Goal: Find specific page/section: Find specific page/section

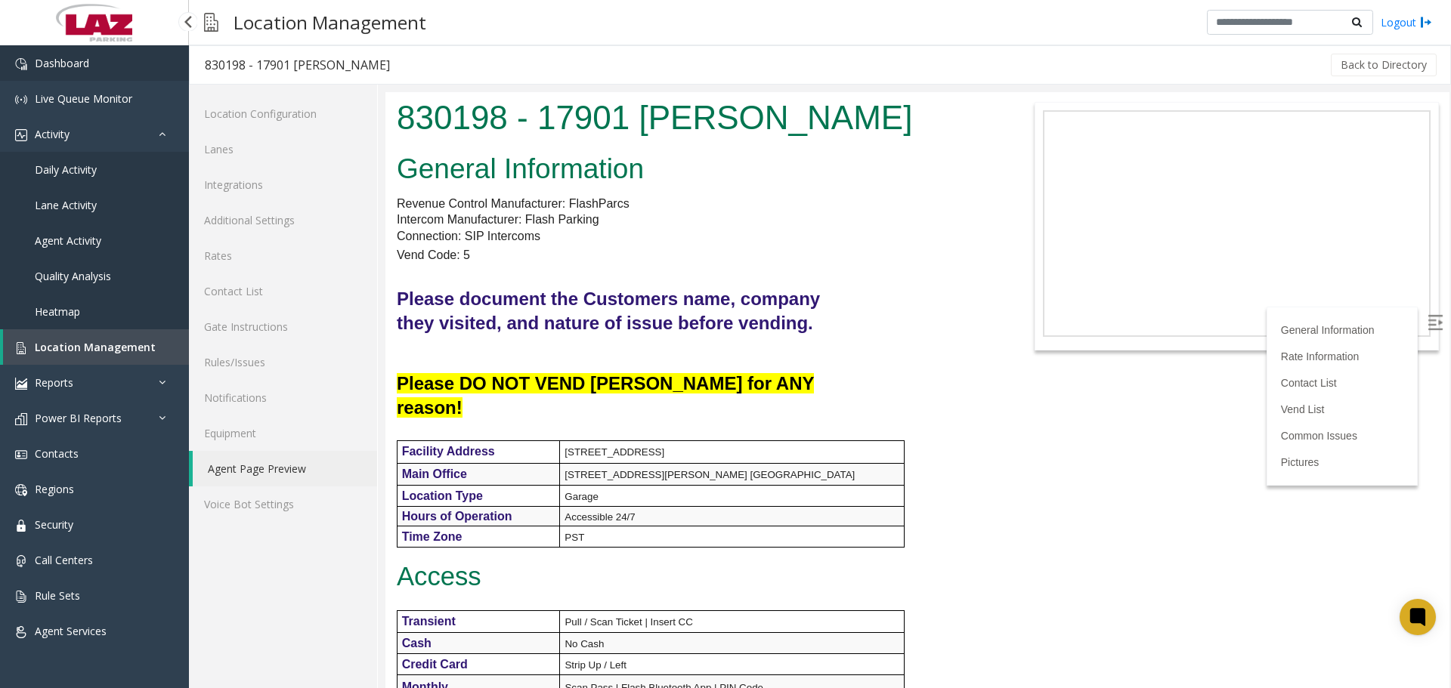
click at [76, 48] on link "Dashboard" at bounding box center [94, 63] width 189 height 36
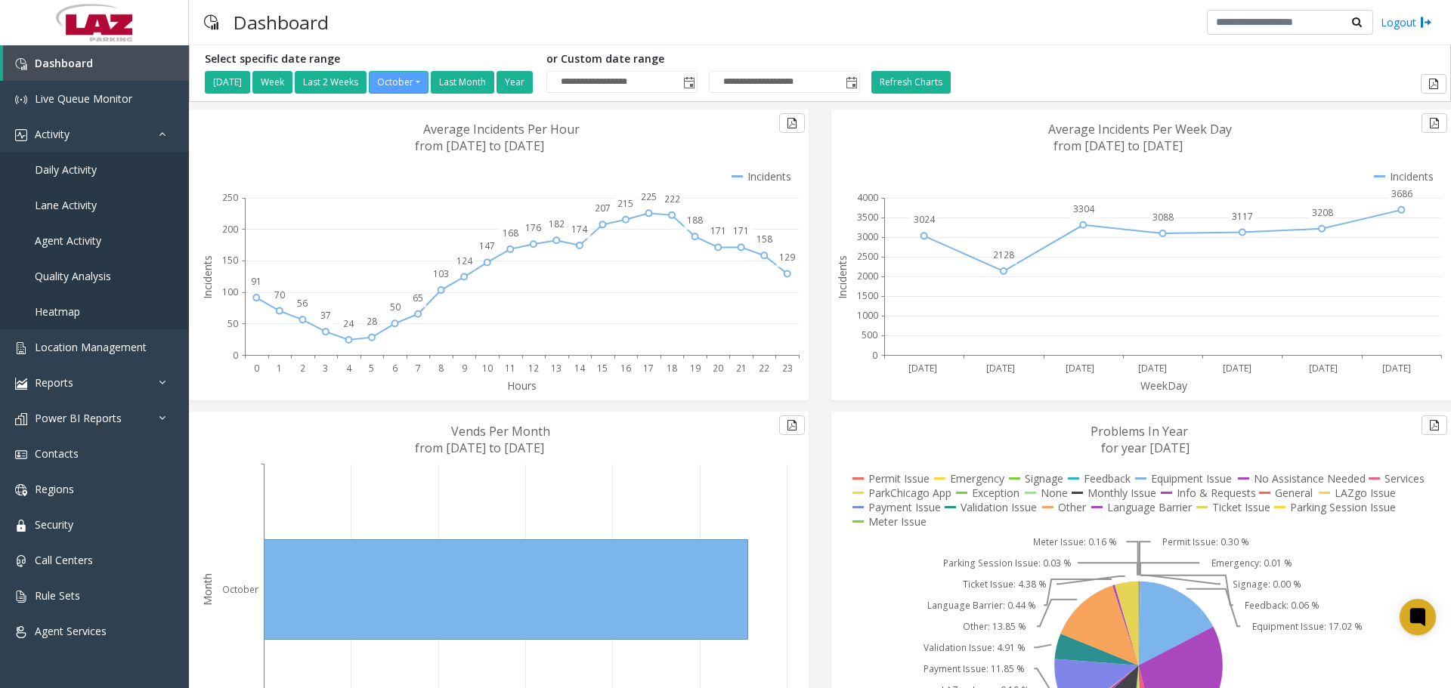
click at [1038, 43] on div "Dashboard Logout" at bounding box center [820, 22] width 1262 height 45
drag, startPoint x: 1034, startPoint y: 45, endPoint x: 1037, endPoint y: 63, distance: 18.3
click at [1034, 45] on div "**********" at bounding box center [820, 344] width 1262 height 688
click at [762, 48] on div "**********" at bounding box center [820, 73] width 1262 height 57
click at [382, 35] on div "Dashboard Logout" at bounding box center [820, 22] width 1262 height 45
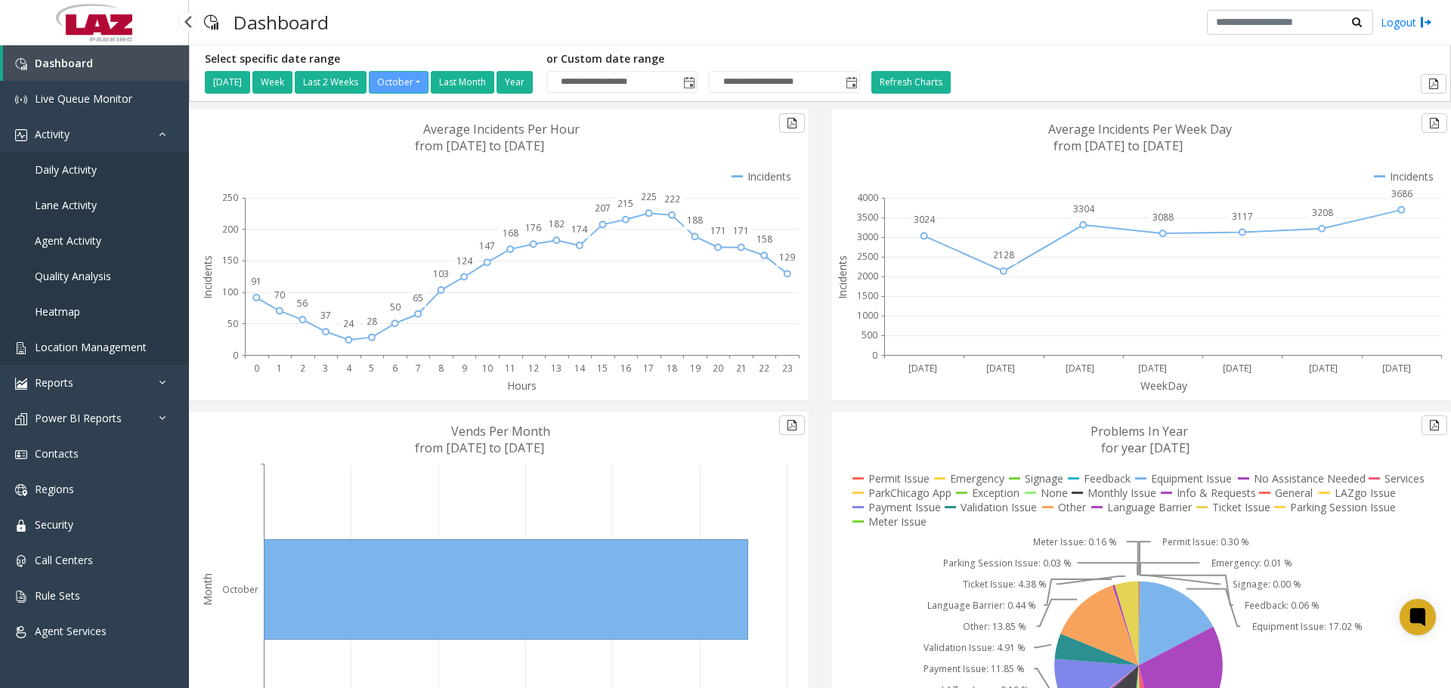
click at [103, 354] on link "Location Management" at bounding box center [94, 347] width 189 height 36
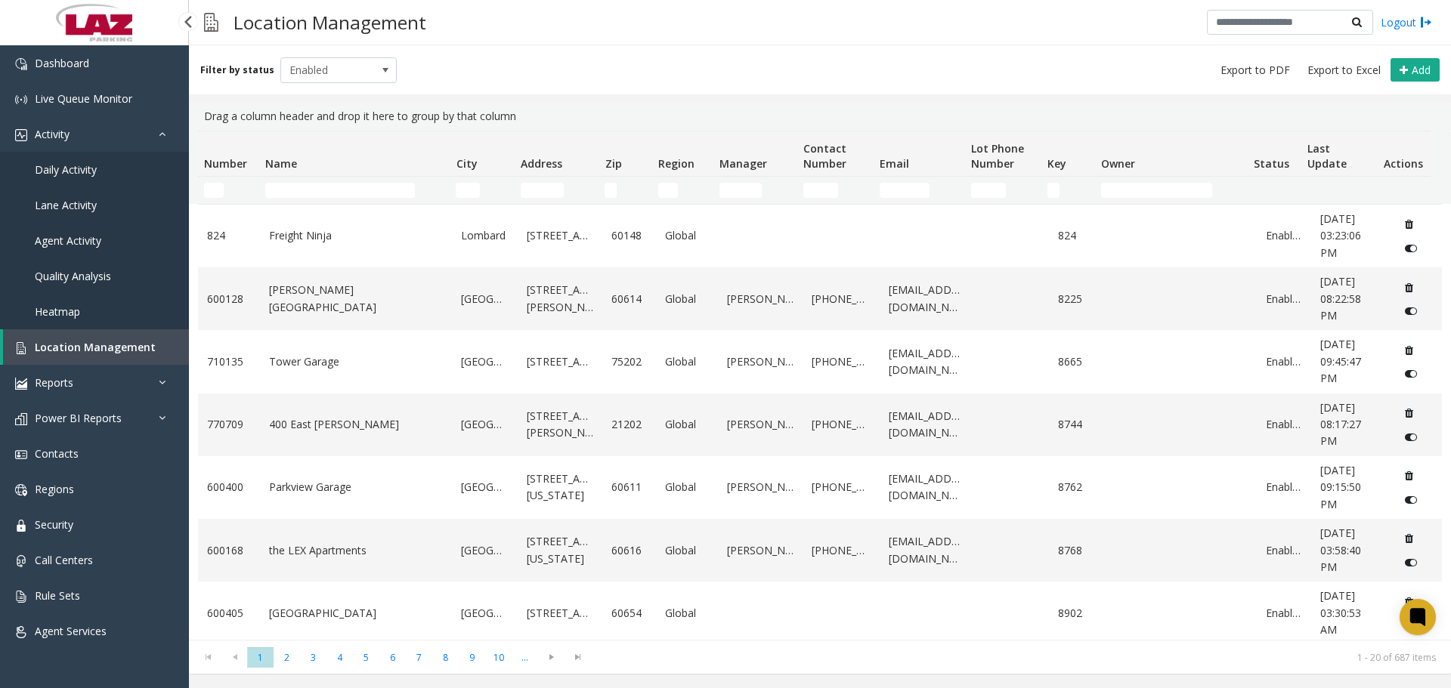
click at [199, 187] on td "Number Filter" at bounding box center [228, 190] width 61 height 27
click at [207, 192] on input "Number Filter" at bounding box center [214, 190] width 20 height 15
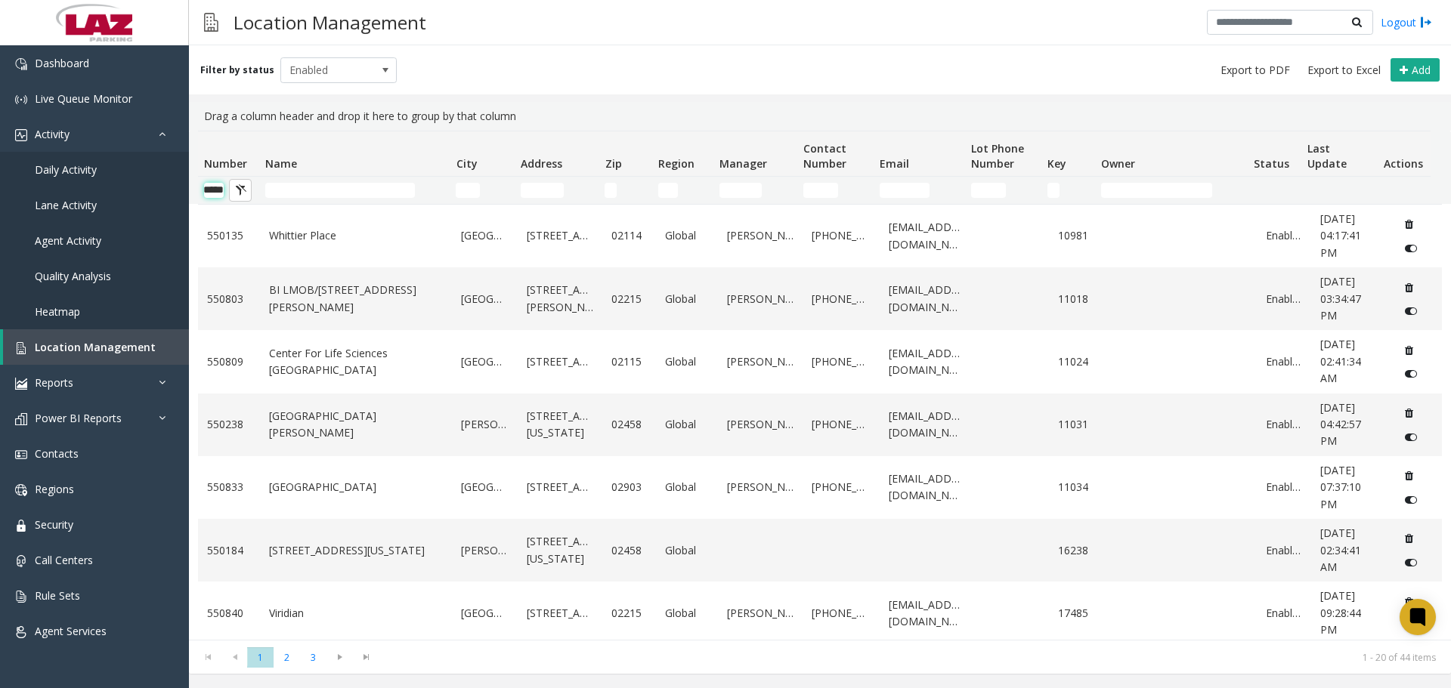
scroll to position [0, 25]
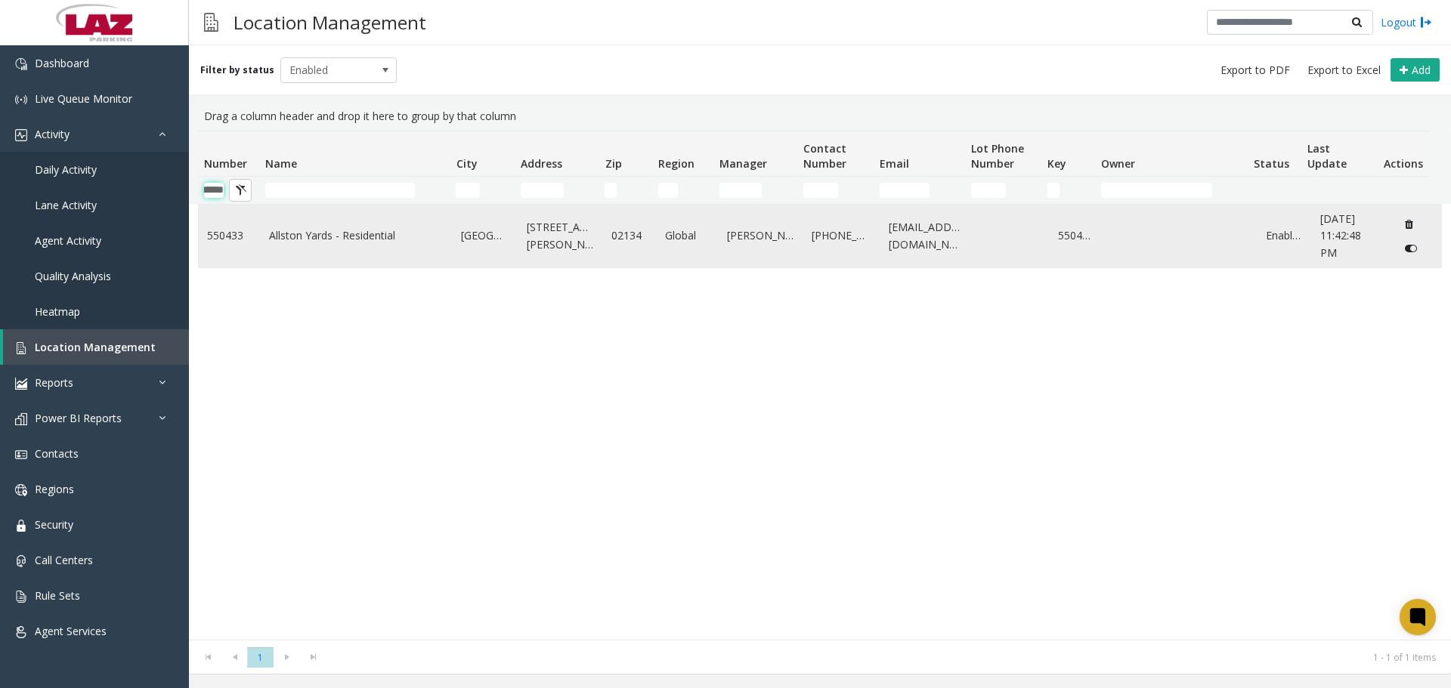
type input "******"
click at [298, 242] on link "Allston Yards - Residential" at bounding box center [356, 235] width 175 height 17
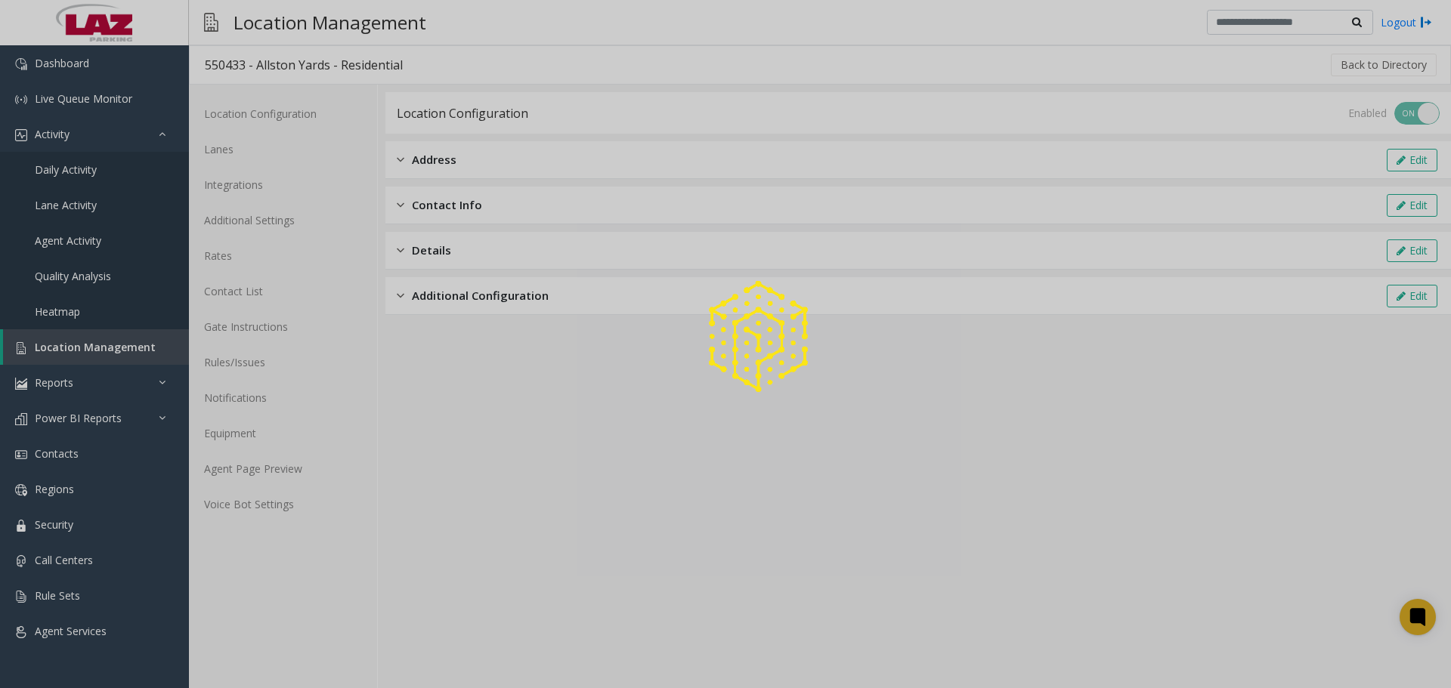
click at [255, 474] on div at bounding box center [725, 344] width 1451 height 688
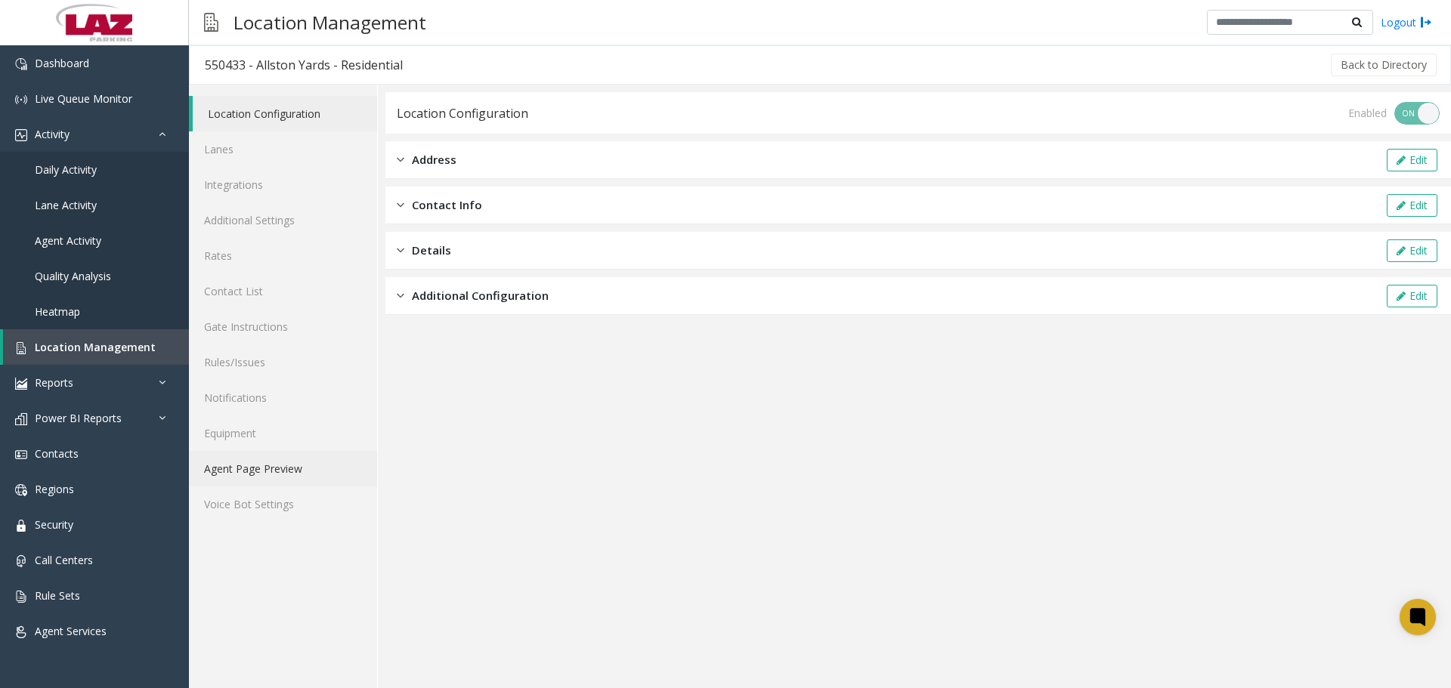
click at [255, 474] on link "Agent Page Preview" at bounding box center [283, 469] width 188 height 36
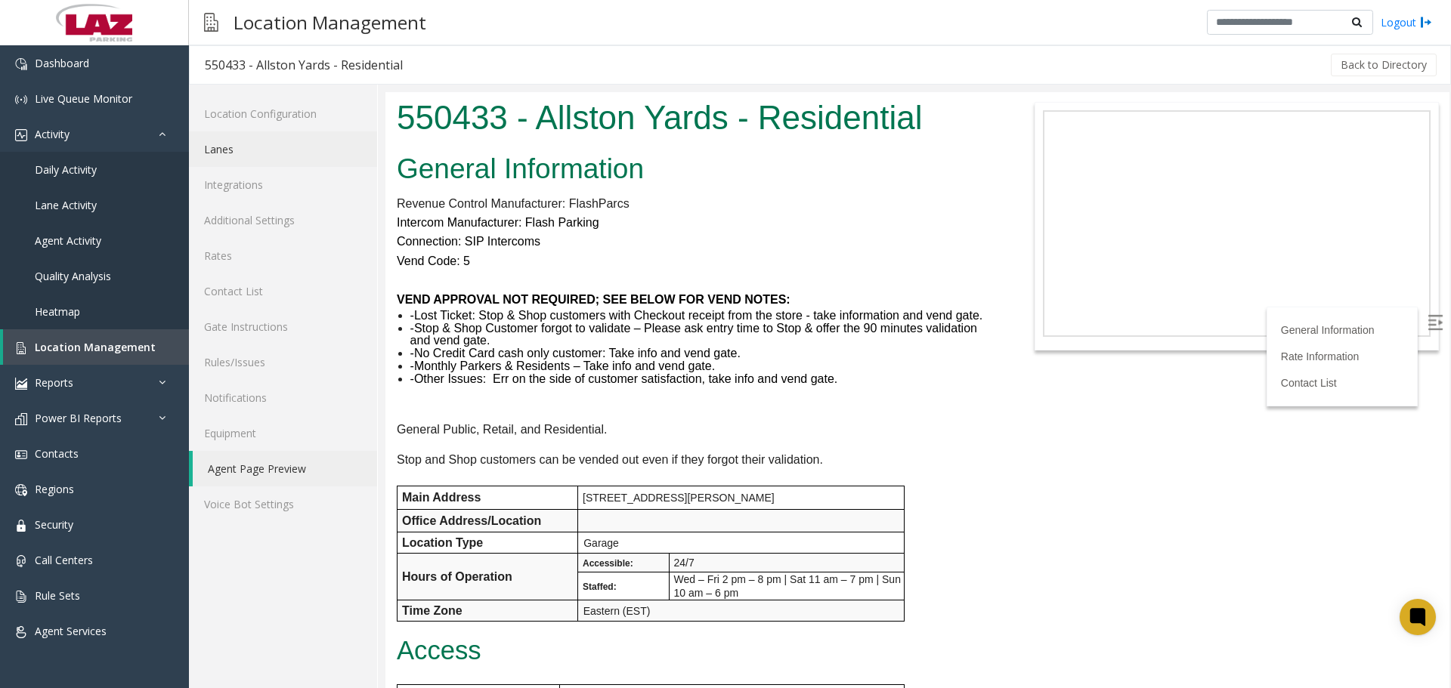
click at [272, 148] on link "Lanes" at bounding box center [283, 149] width 188 height 36
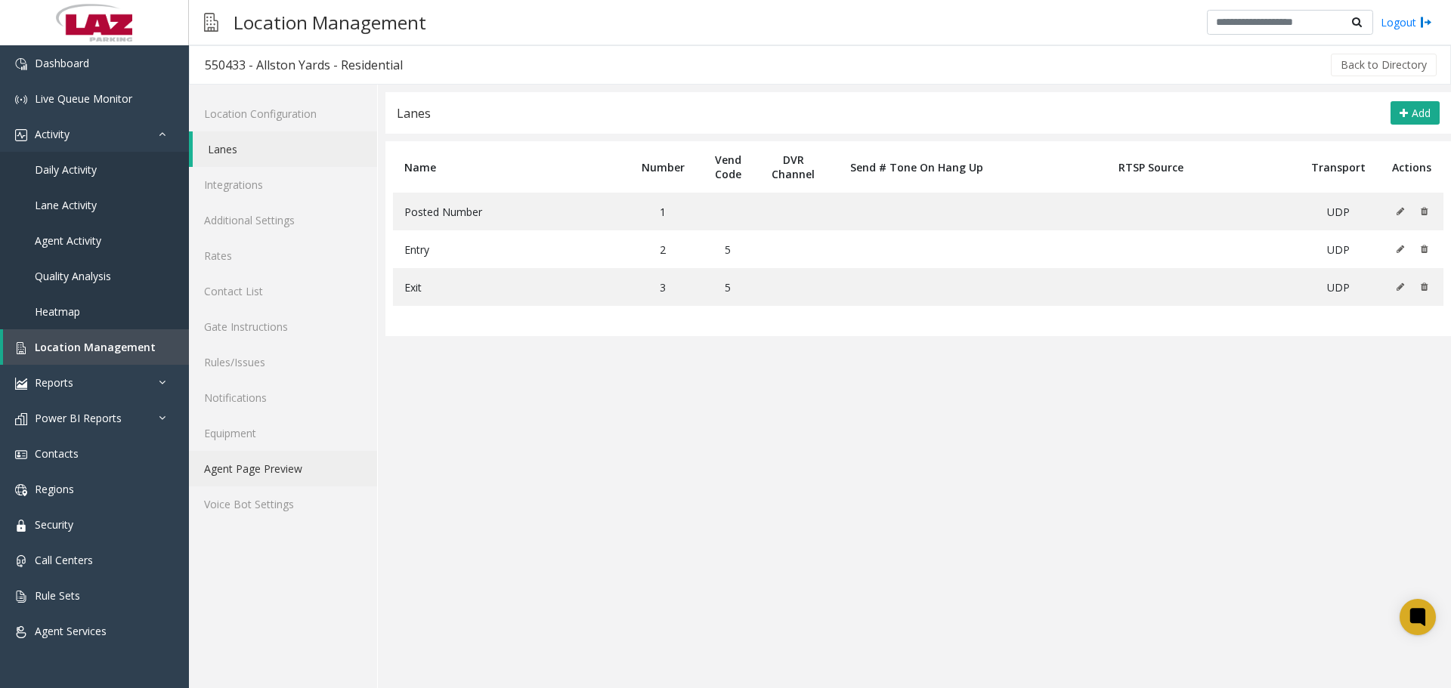
click at [291, 468] on link "Agent Page Preview" at bounding box center [283, 469] width 188 height 36
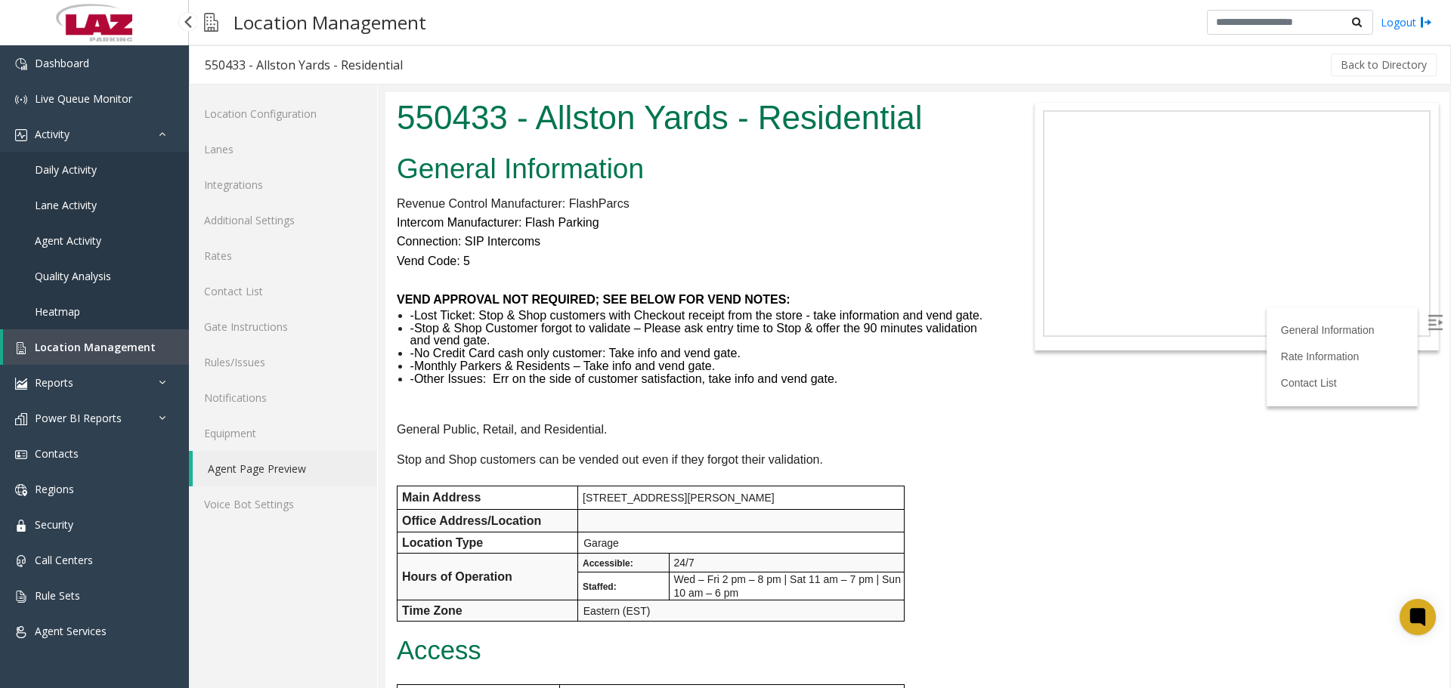
click at [57, 339] on link "Location Management" at bounding box center [96, 347] width 186 height 36
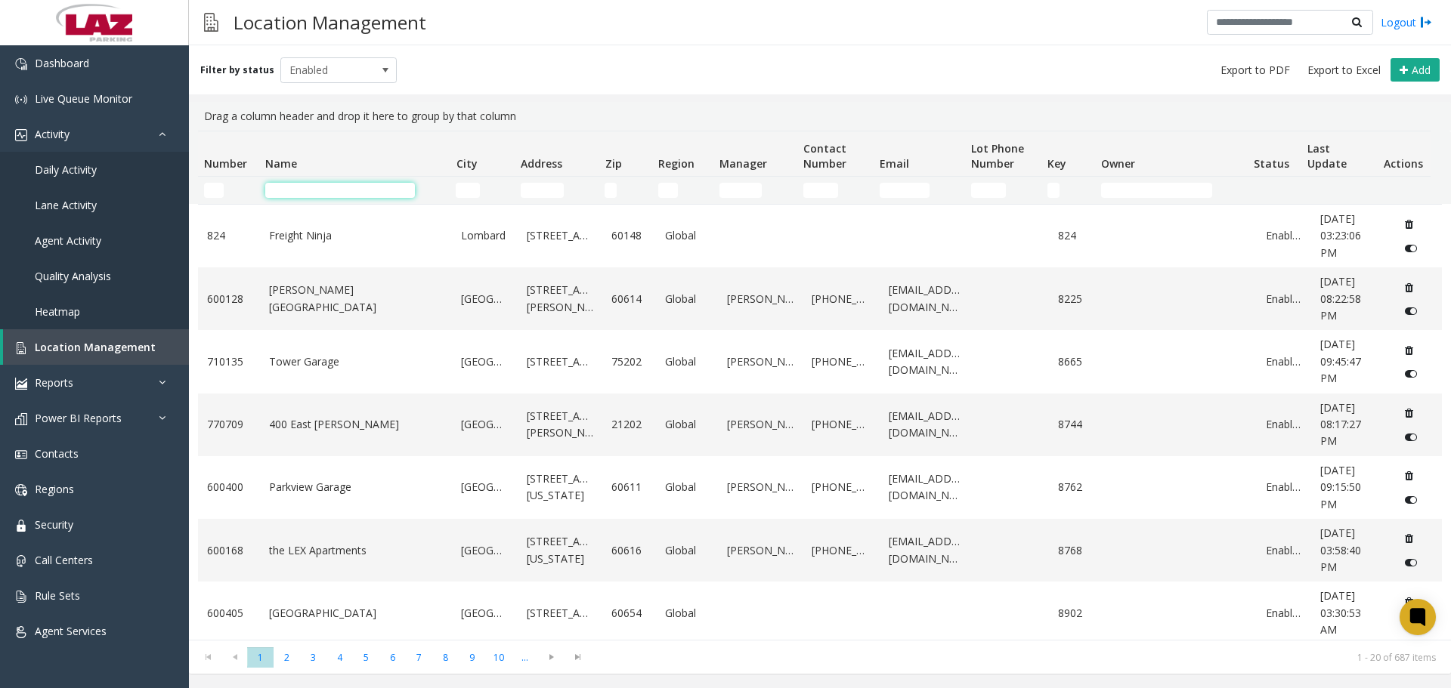
click at [285, 190] on input "Name Filter" at bounding box center [340, 190] width 150 height 15
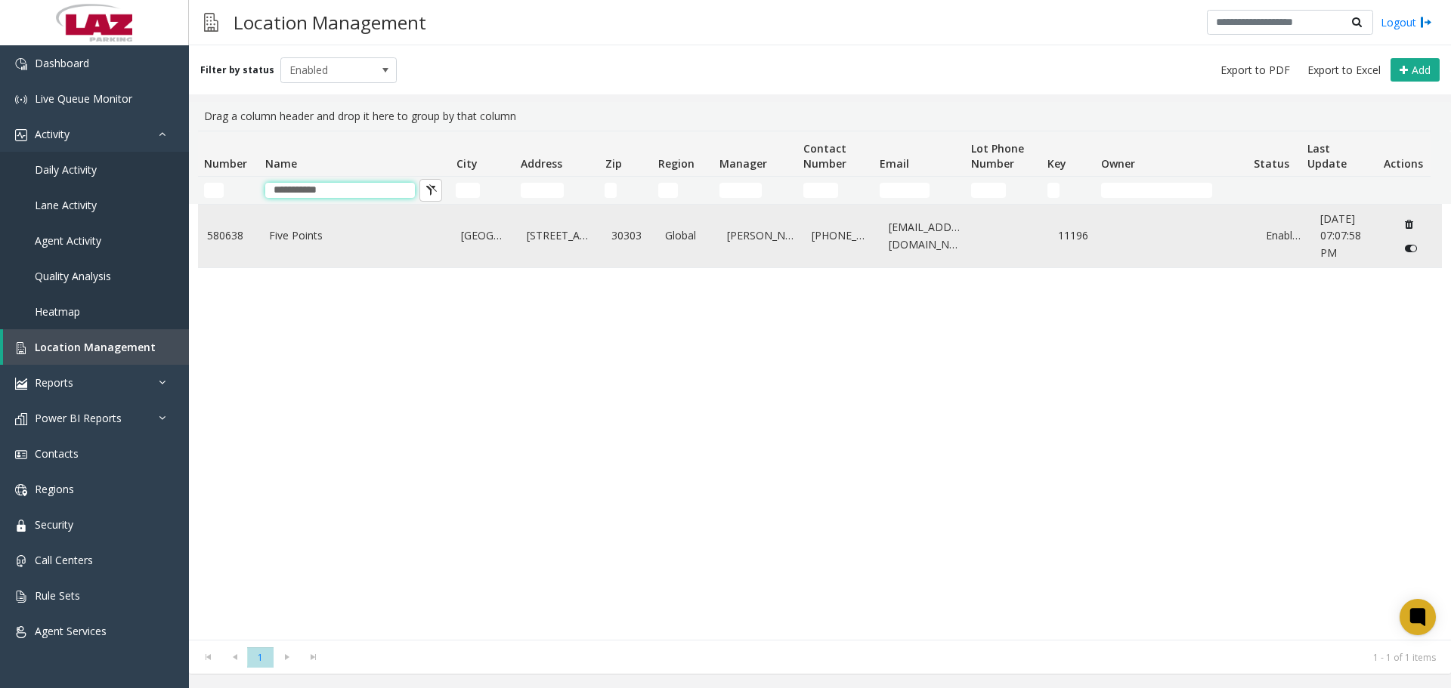
type input "**********"
click at [326, 261] on td "Five Points" at bounding box center [356, 236] width 193 height 63
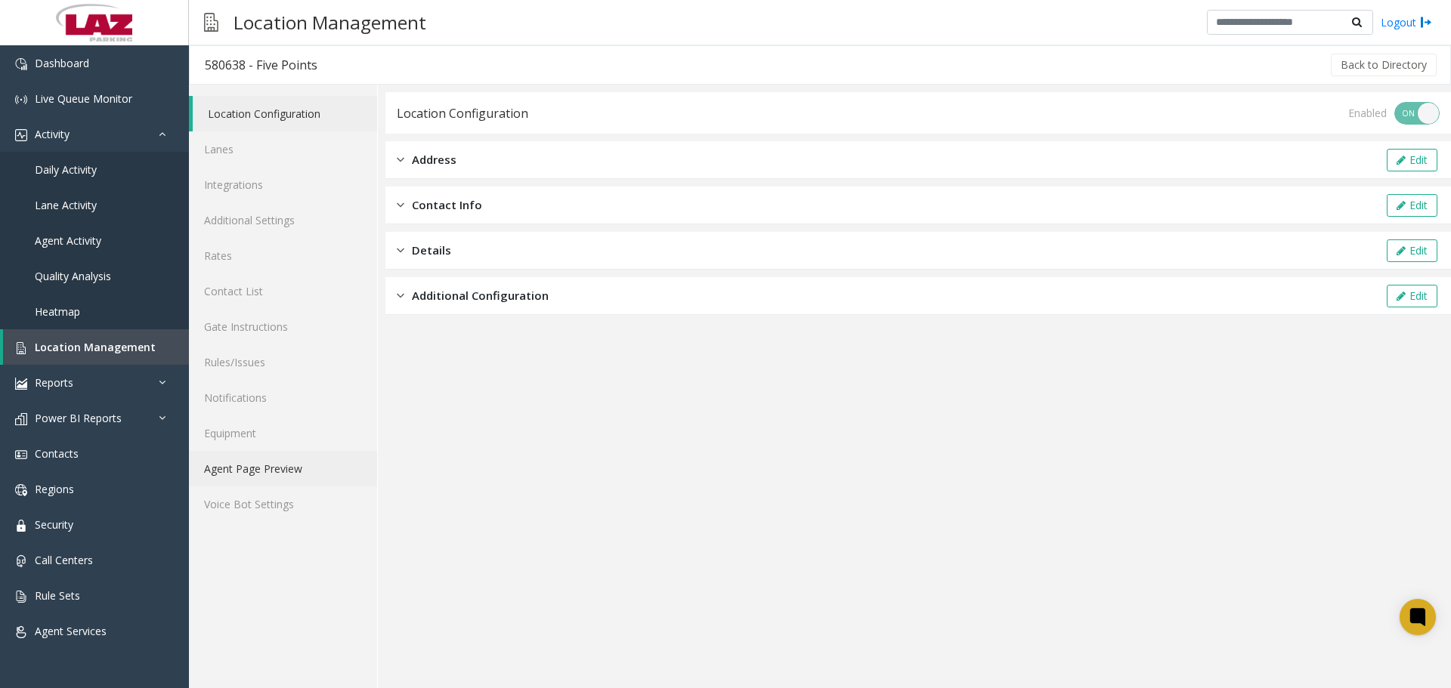
click at [332, 472] on link "Agent Page Preview" at bounding box center [283, 469] width 188 height 36
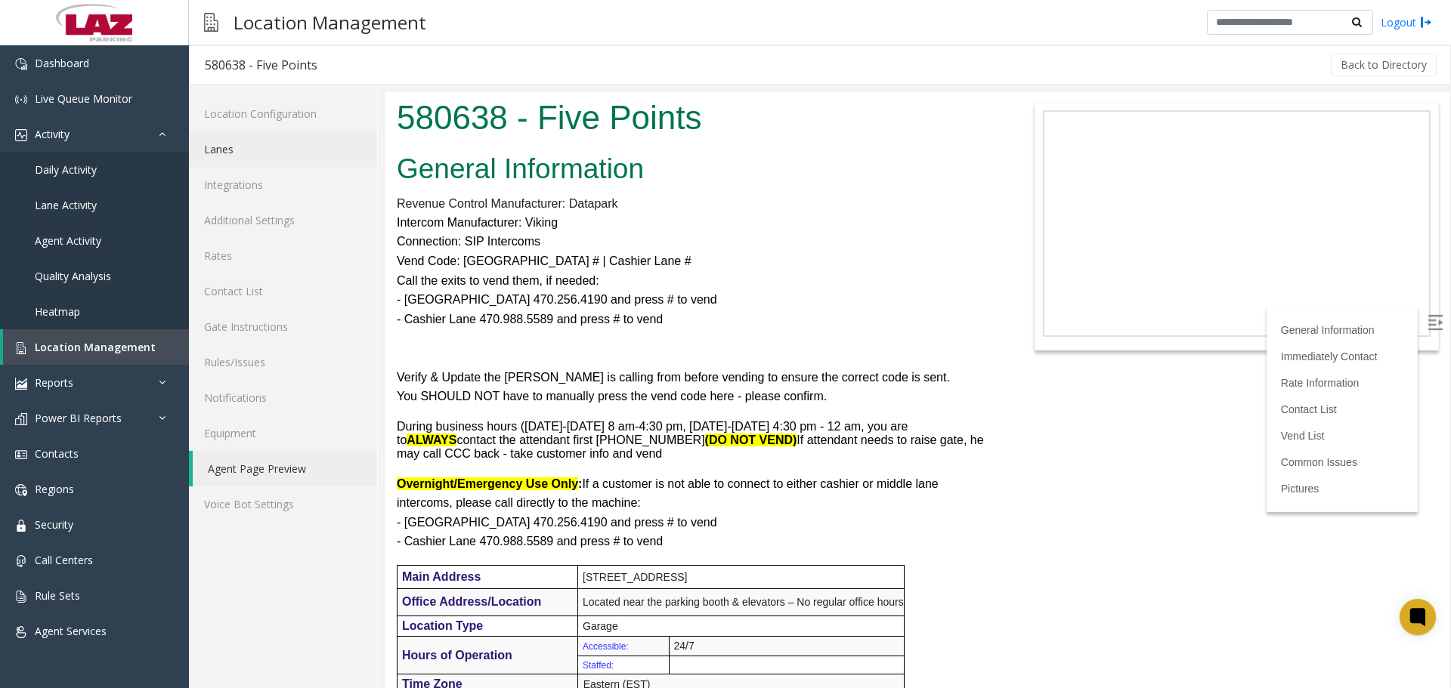
click at [295, 150] on link "Lanes" at bounding box center [283, 149] width 188 height 36
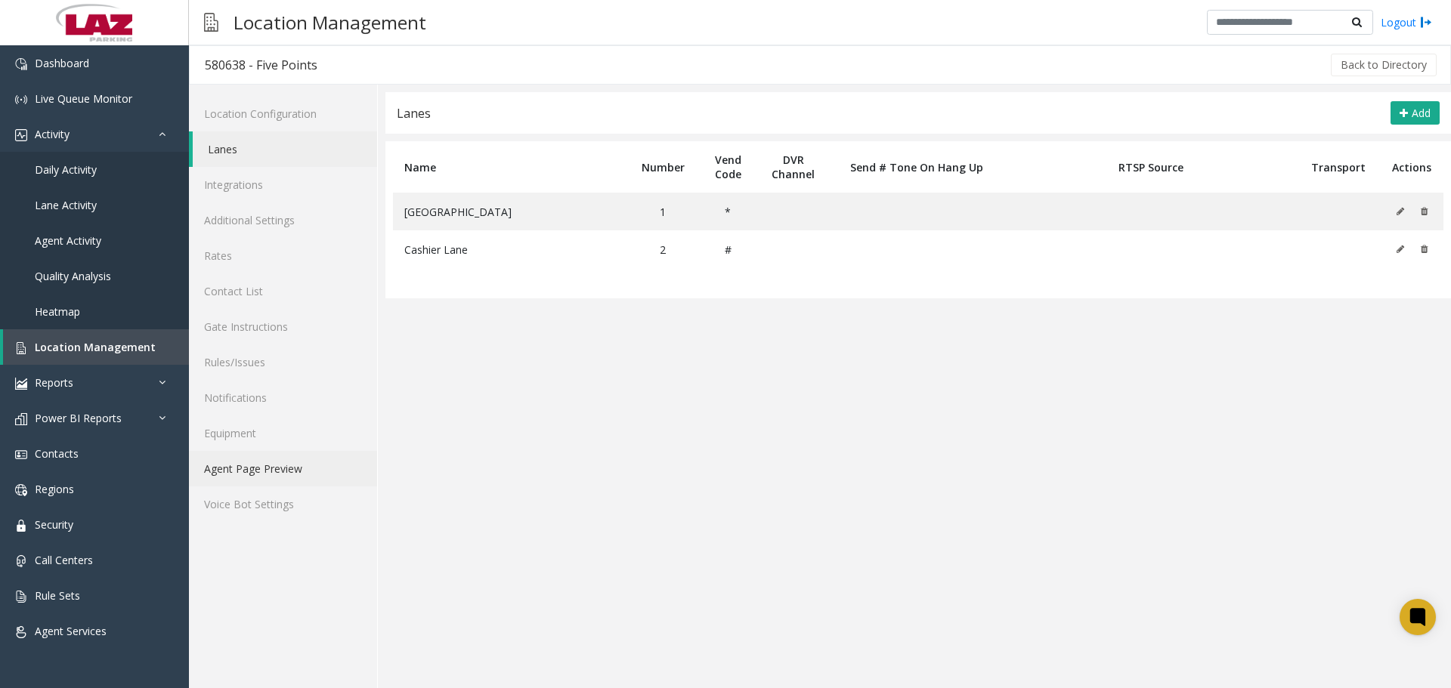
click at [271, 459] on link "Agent Page Preview" at bounding box center [283, 469] width 188 height 36
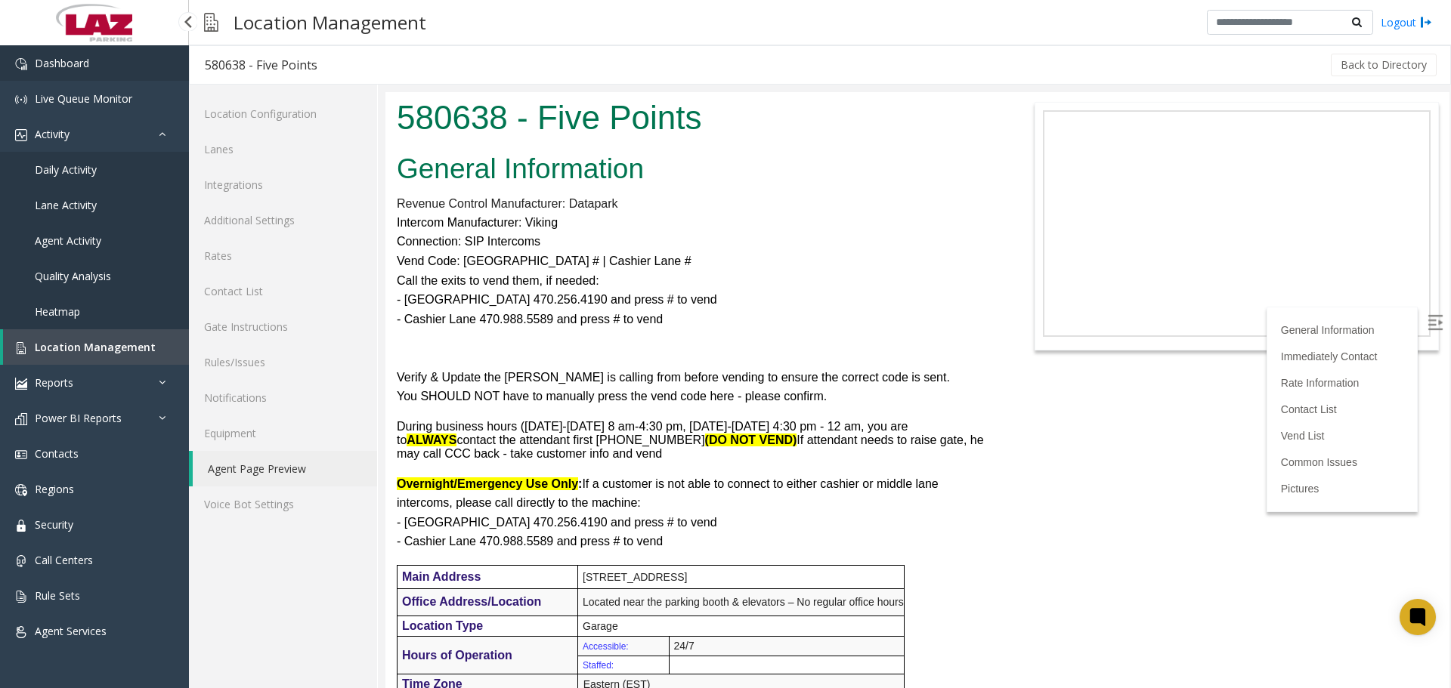
click at [33, 57] on link "Dashboard" at bounding box center [94, 63] width 189 height 36
